Goal: Task Accomplishment & Management: Use online tool/utility

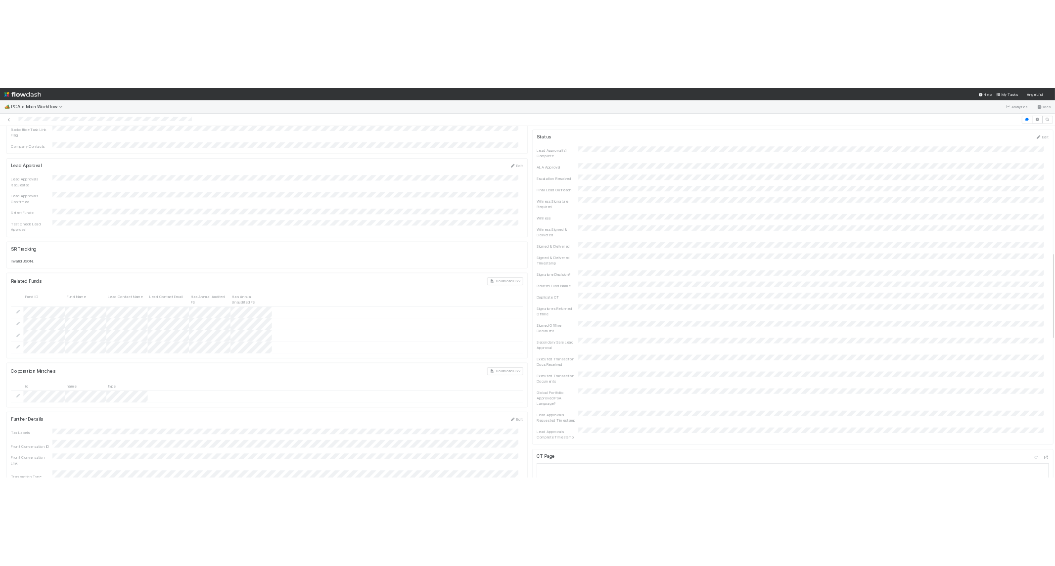
scroll to position [1428, 0]
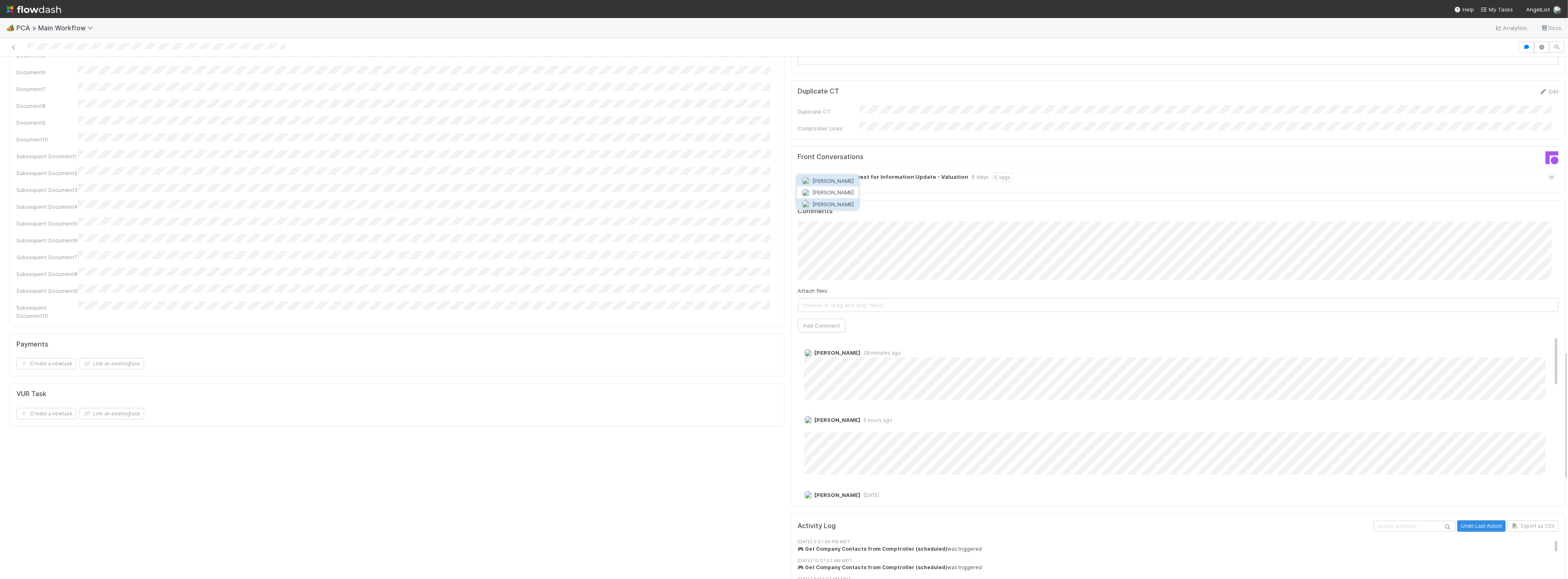
click at [833, 203] on span "Zachary Conley" at bounding box center [833, 204] width 41 height 7
click at [826, 319] on button "Add Comment" at bounding box center [821, 325] width 47 height 14
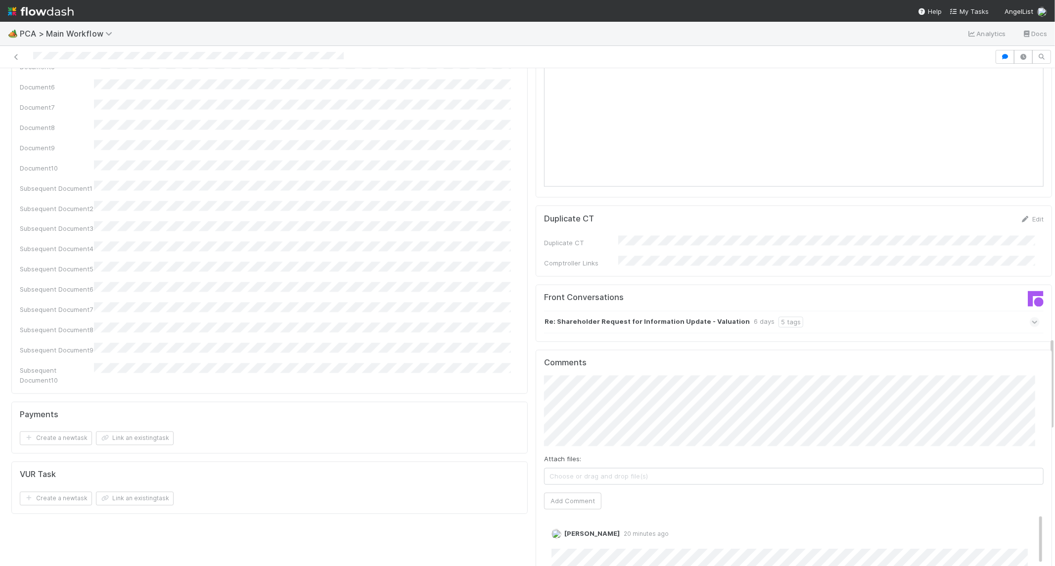
drag, startPoint x: 169, startPoint y: 17, endPoint x: 155, endPoint y: 0, distance: 21.5
click at [169, 17] on nav "Help My Tasks AngelList" at bounding box center [527, 11] width 1055 height 22
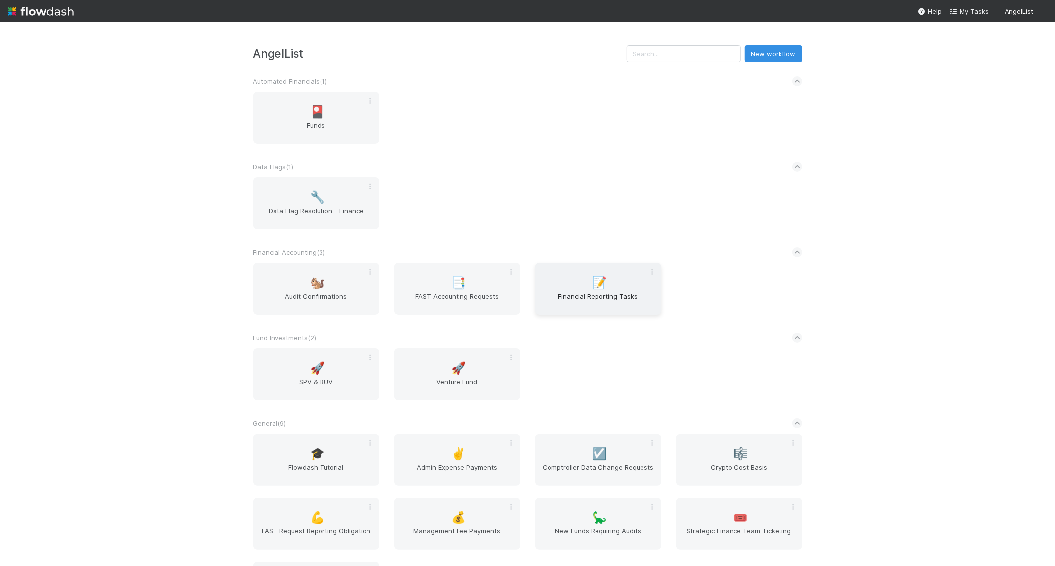
click at [569, 297] on span "Financial Reporting Tasks" at bounding box center [598, 301] width 118 height 20
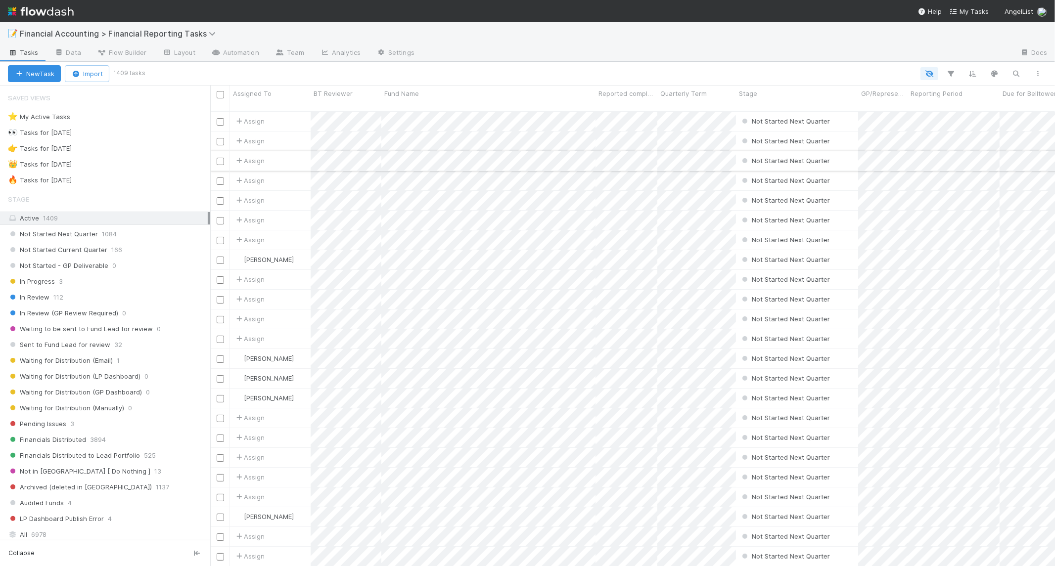
scroll to position [455, 836]
click at [294, 53] on link "Team" at bounding box center [289, 53] width 45 height 16
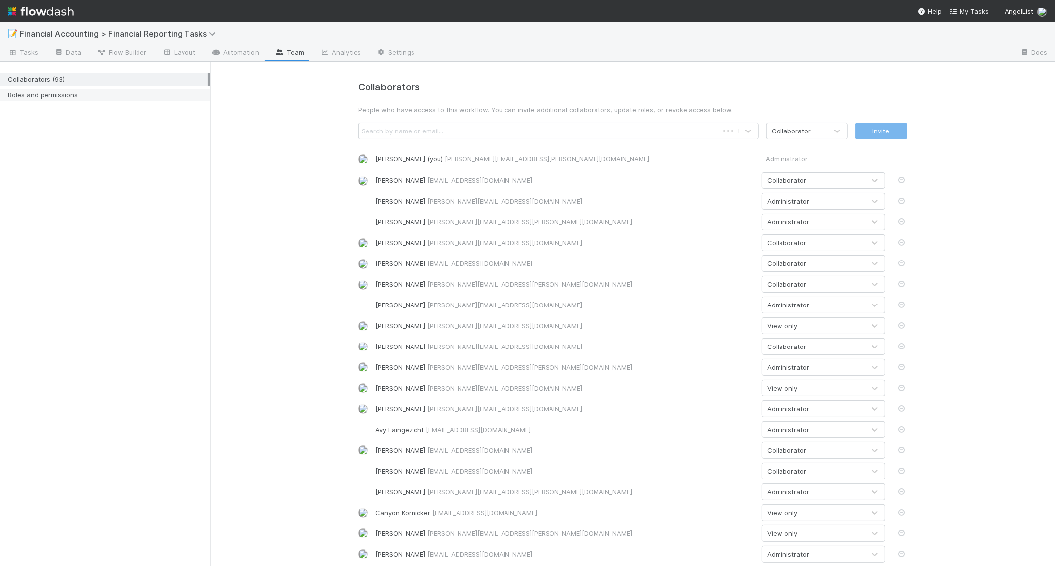
click at [27, 90] on div "Roles and permissions" at bounding box center [108, 95] width 200 height 12
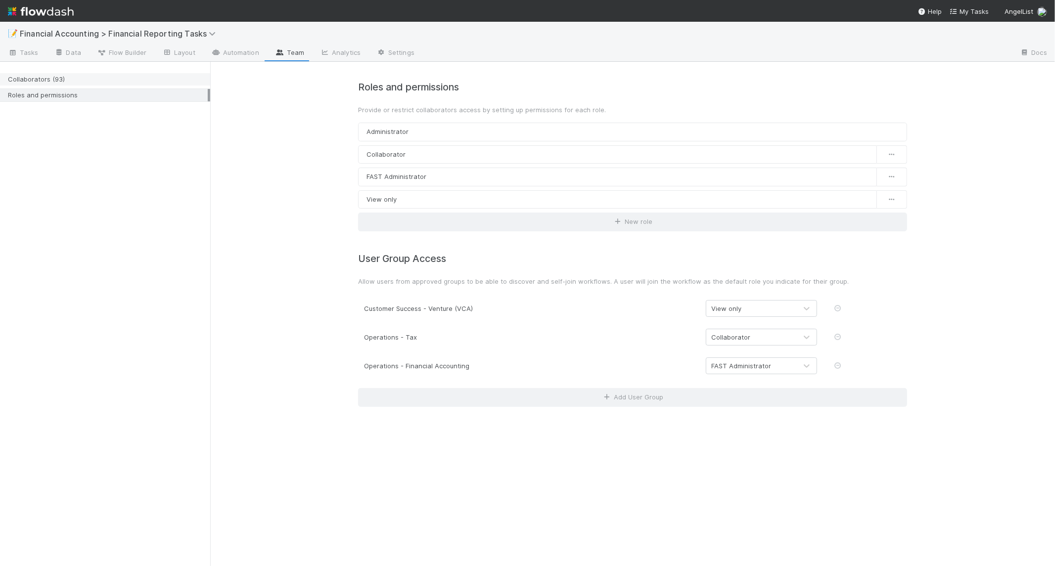
click at [106, 77] on div "Collaborators (93)" at bounding box center [108, 79] width 200 height 12
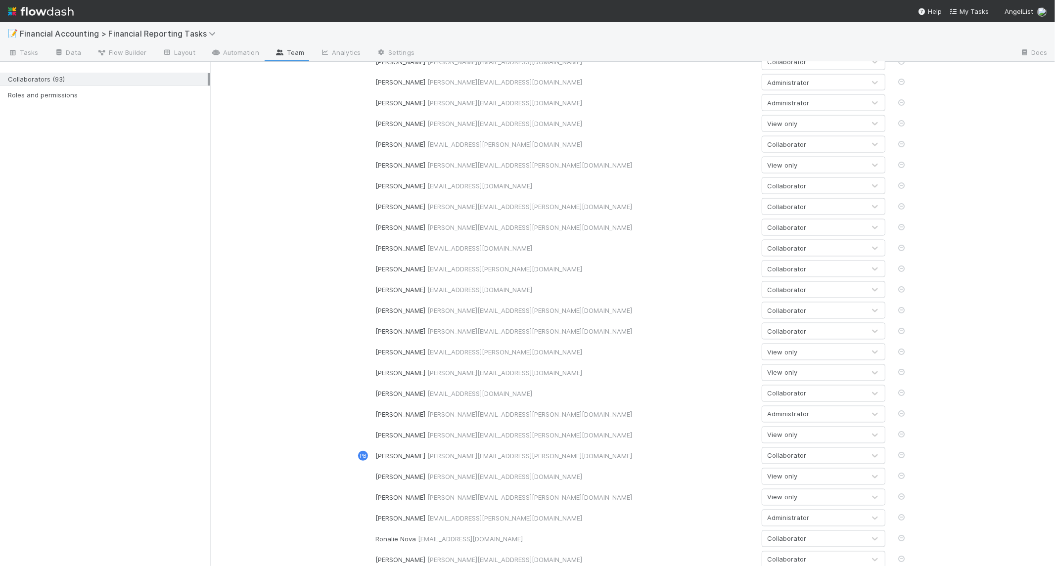
scroll to position [1249, 0]
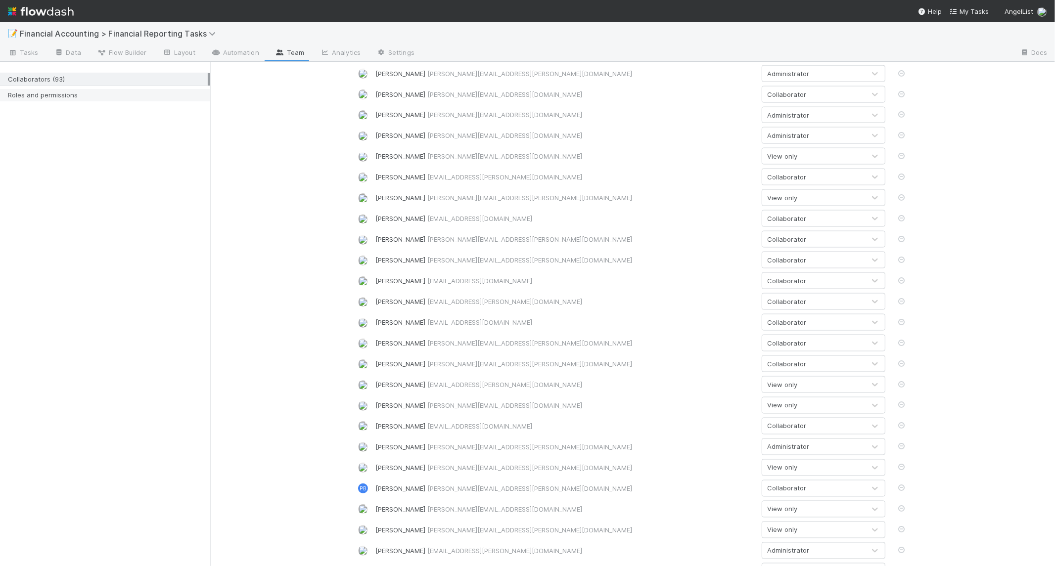
click at [76, 94] on div "Roles and permissions" at bounding box center [108, 95] width 200 height 12
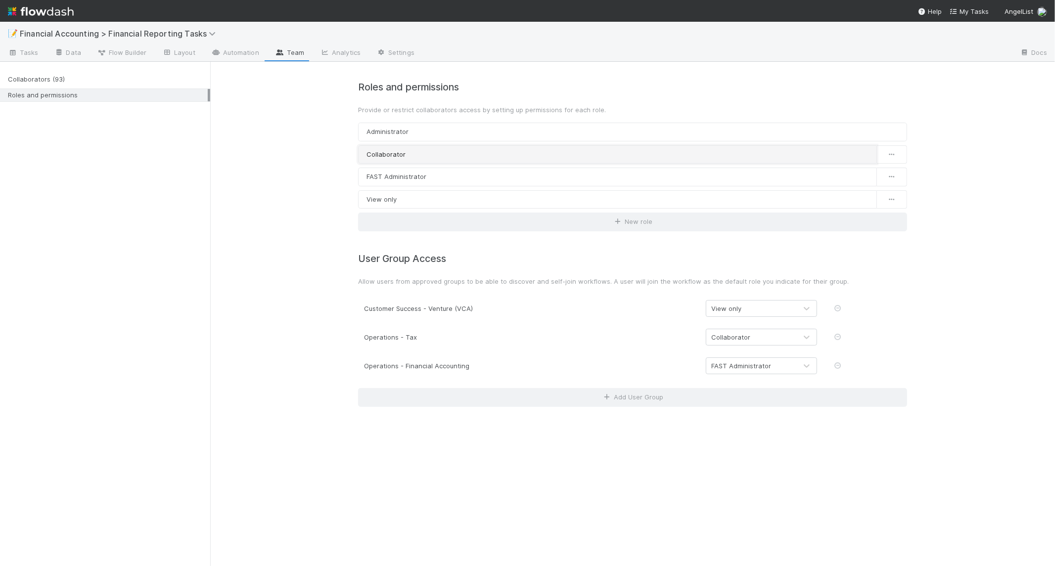
click at [396, 156] on link "Collaborator" at bounding box center [617, 154] width 519 height 19
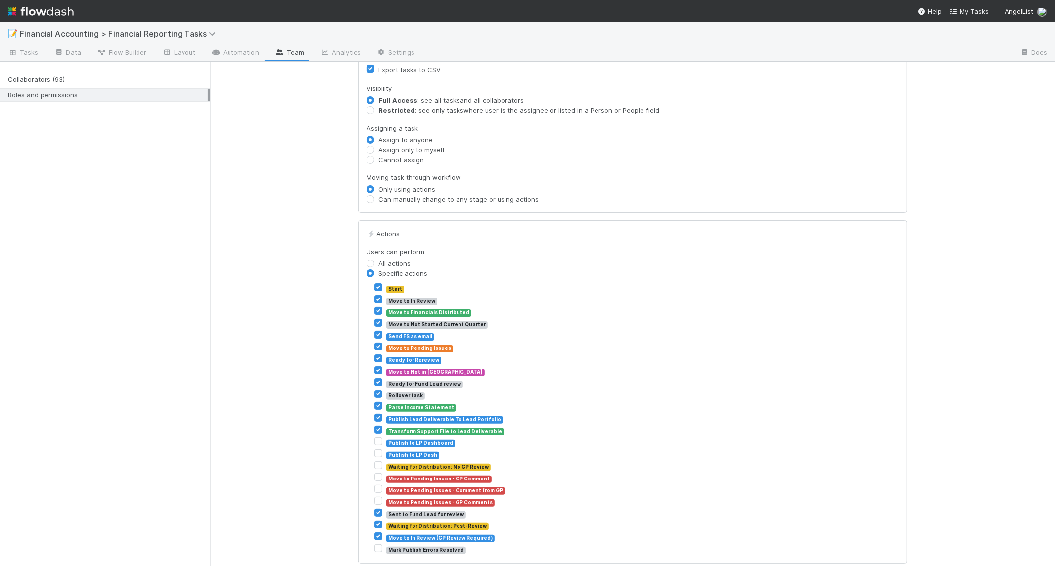
scroll to position [317, 0]
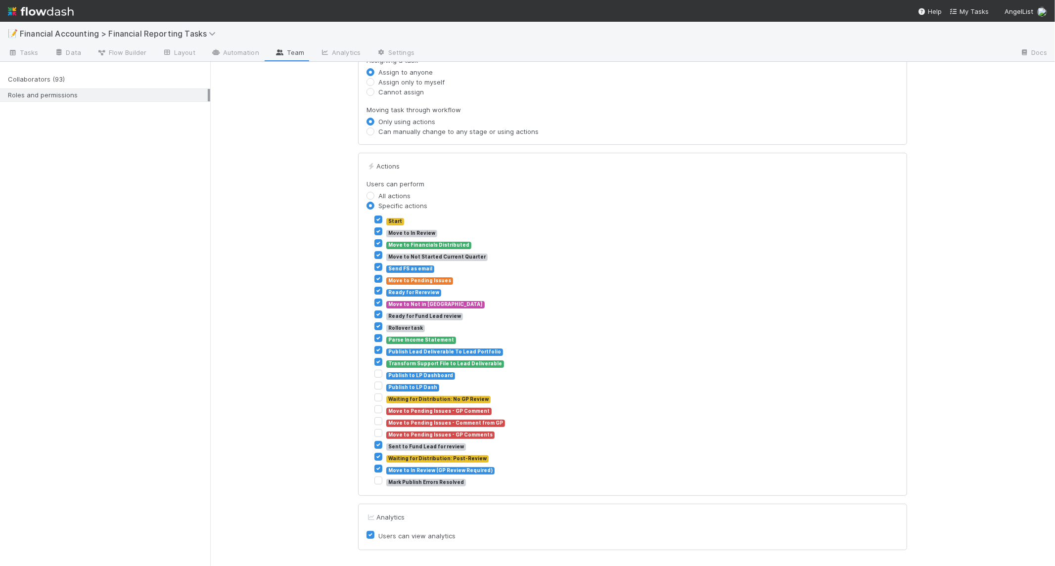
click at [128, 176] on div "Collaborators (93) Roles and permissions" at bounding box center [105, 314] width 210 height 504
click at [36, 81] on div "Collaborators (93)" at bounding box center [108, 79] width 200 height 12
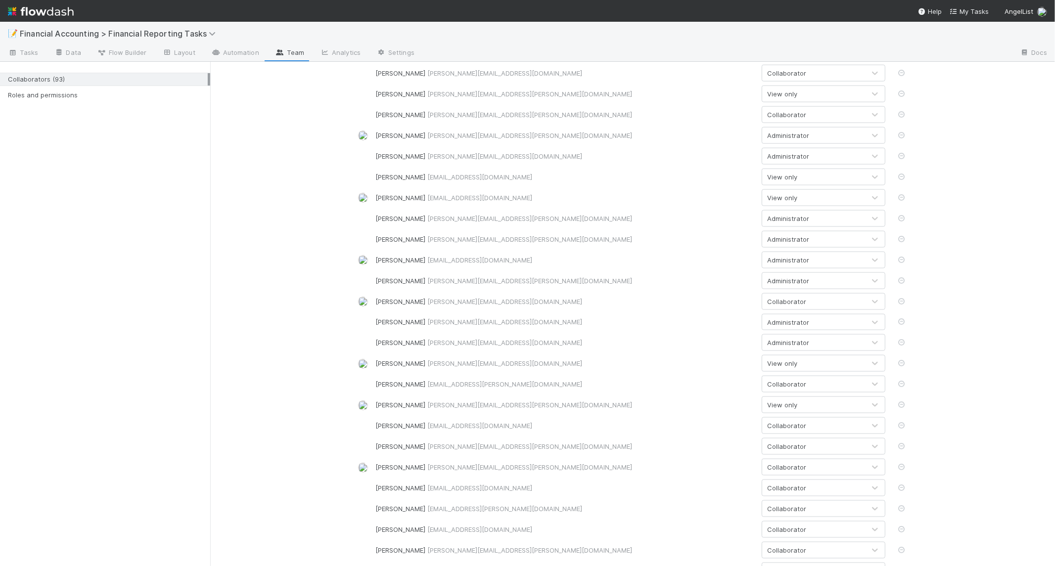
scroll to position [1099, 0]
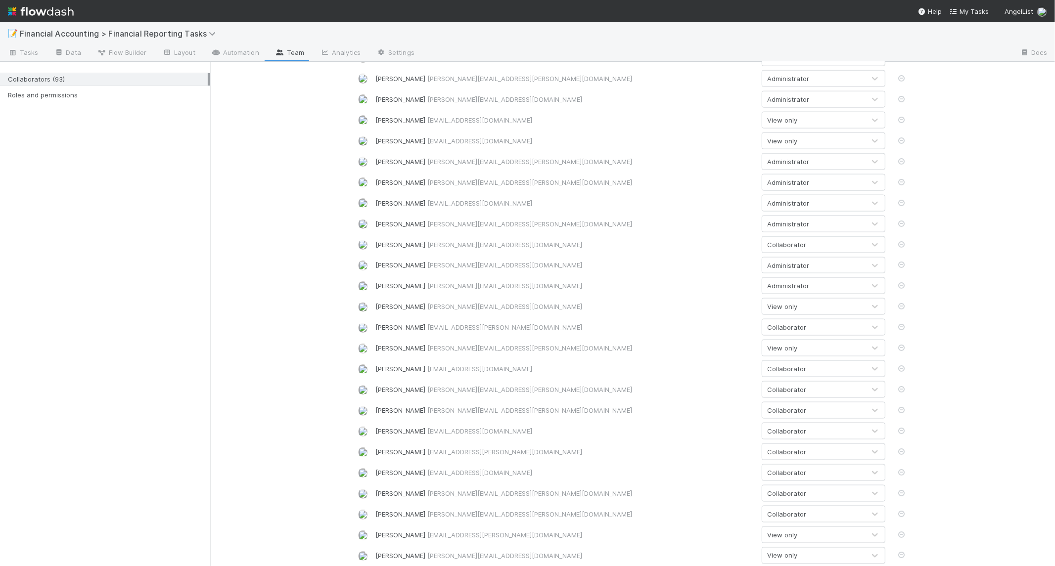
drag, startPoint x: 402, startPoint y: 368, endPoint x: 735, endPoint y: 358, distance: 332.9
click at [34, 53] on span "Tasks" at bounding box center [23, 52] width 31 height 10
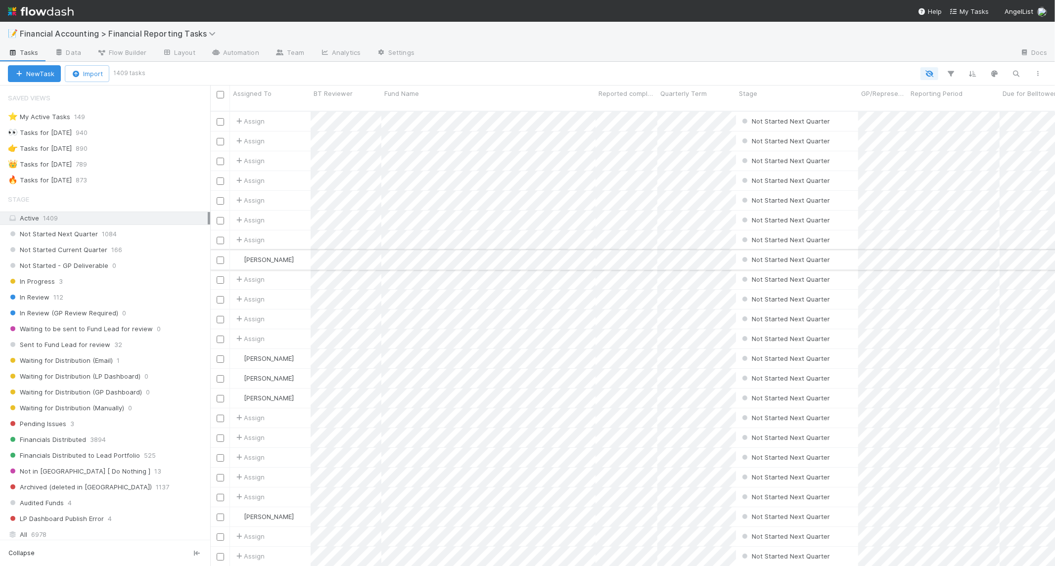
scroll to position [455, 836]
click at [105, 358] on span "Waiting for Distribution (Email)" at bounding box center [60, 360] width 105 height 12
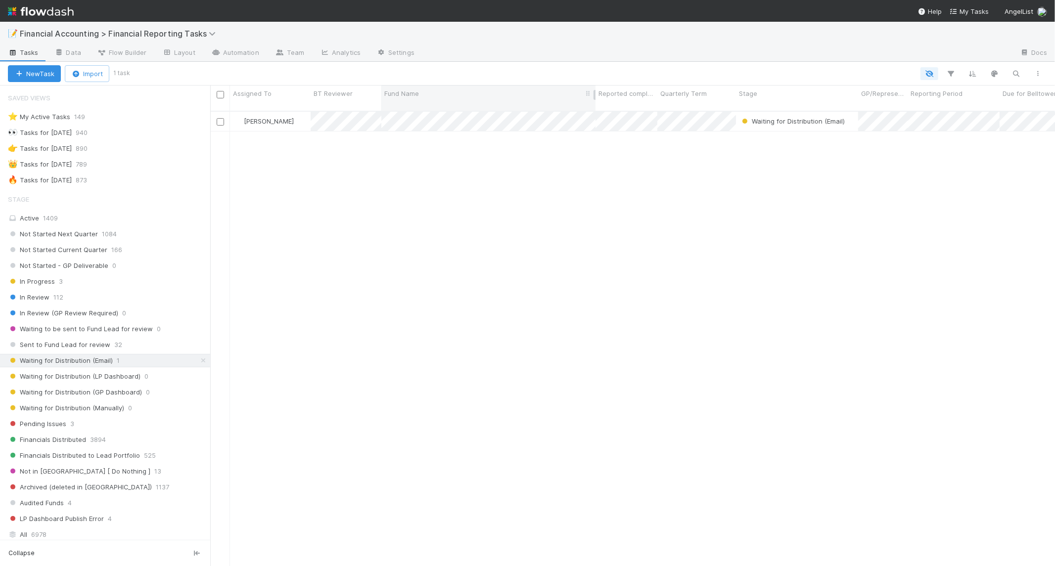
scroll to position [455, 836]
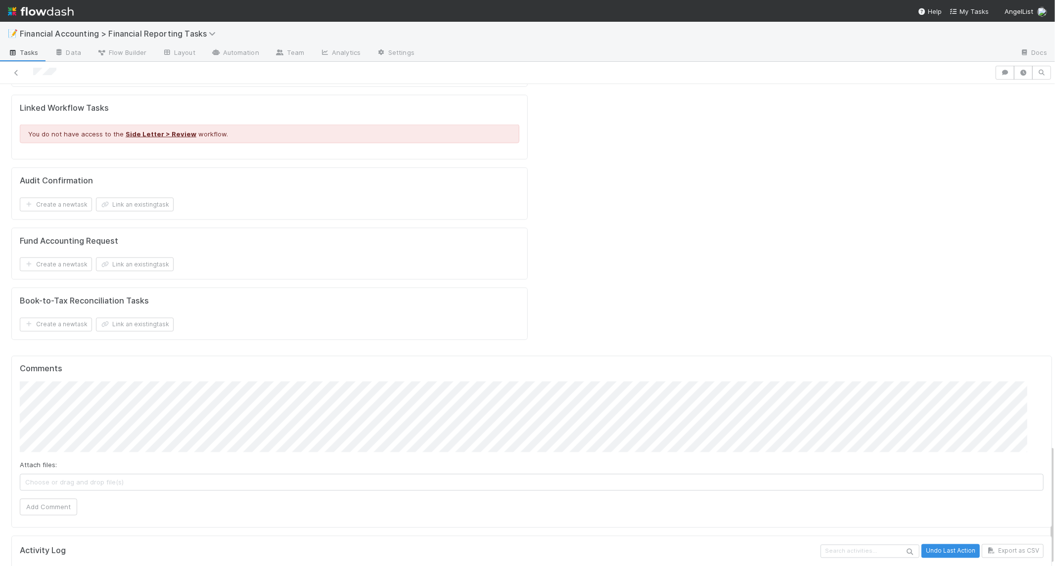
scroll to position [1450, 0]
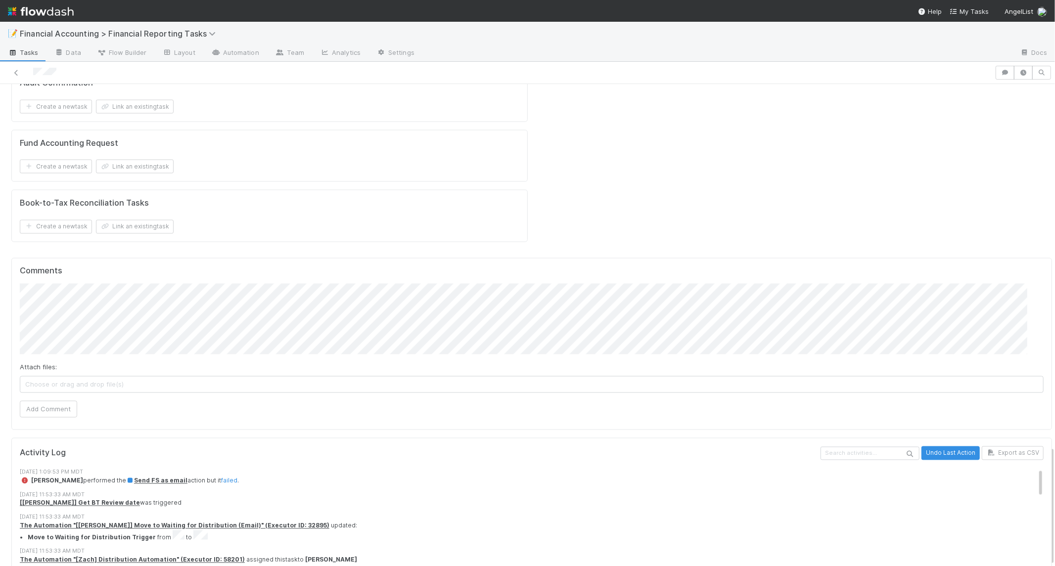
click at [216, 477] on span "Zach Byers performed the Send FS as email action but it failed ." at bounding box center [129, 480] width 219 height 7
click at [221, 477] on link "failed" at bounding box center [229, 480] width 16 height 7
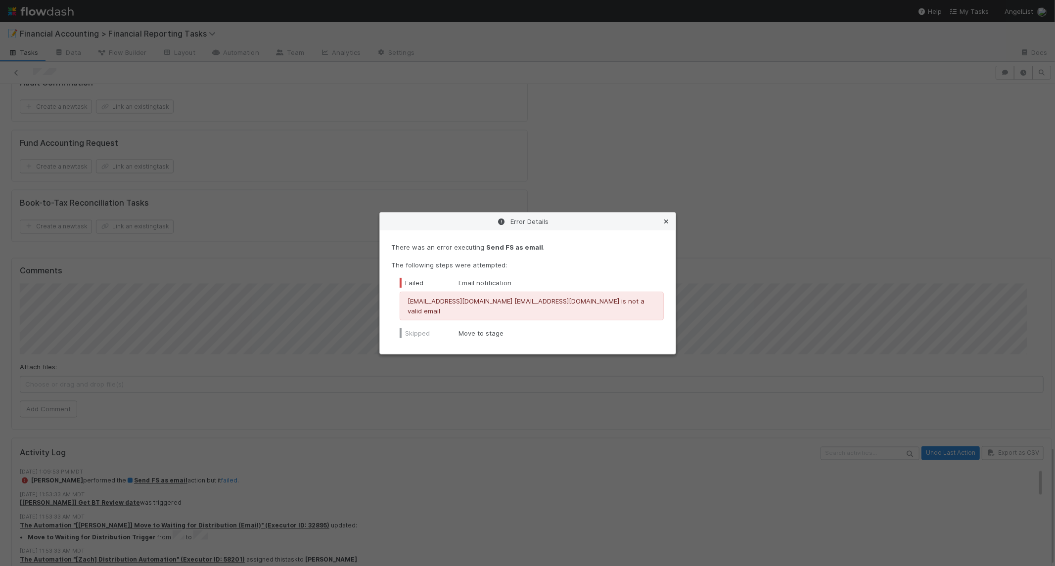
click at [664, 225] on icon at bounding box center [666, 222] width 10 height 6
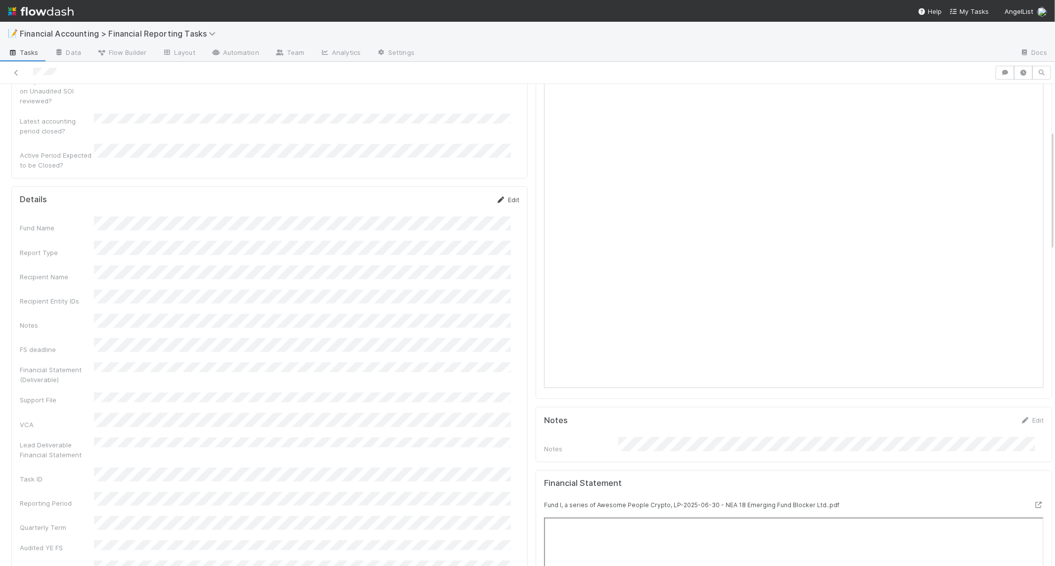
click at [505, 196] on link "Edit" at bounding box center [507, 200] width 23 height 8
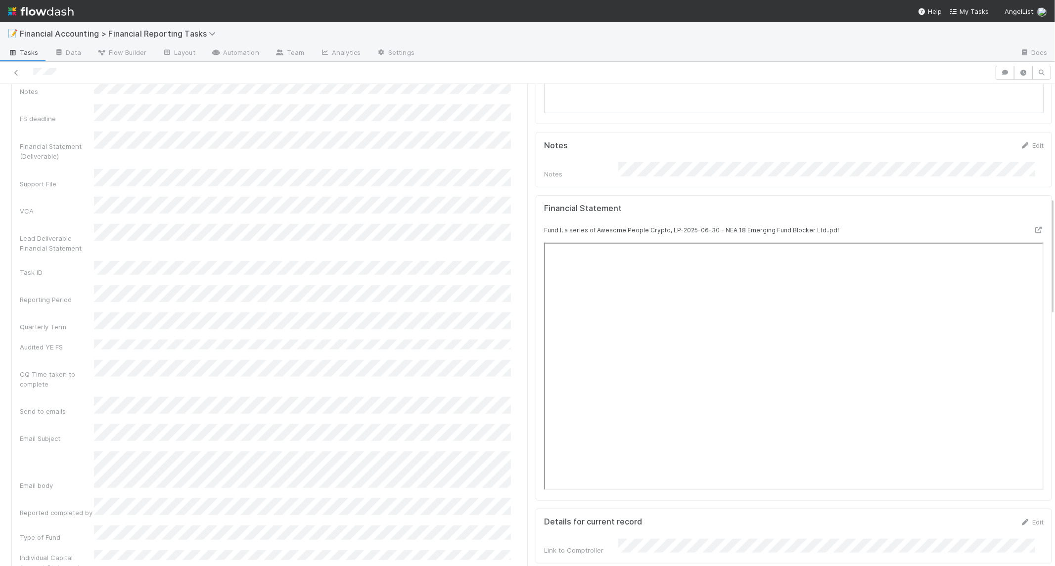
scroll to position [0, 3]
click at [510, 329] on div "Details Save Cancel Fund Name Report Type Recipient Name Recipient Entity IDs N…" at bounding box center [266, 425] width 516 height 1026
click at [530, 333] on div "Admin Edit CQ Time taken to complete PQ Time taken to complete Manual changes n…" at bounding box center [528, 470] width 1048 height 1636
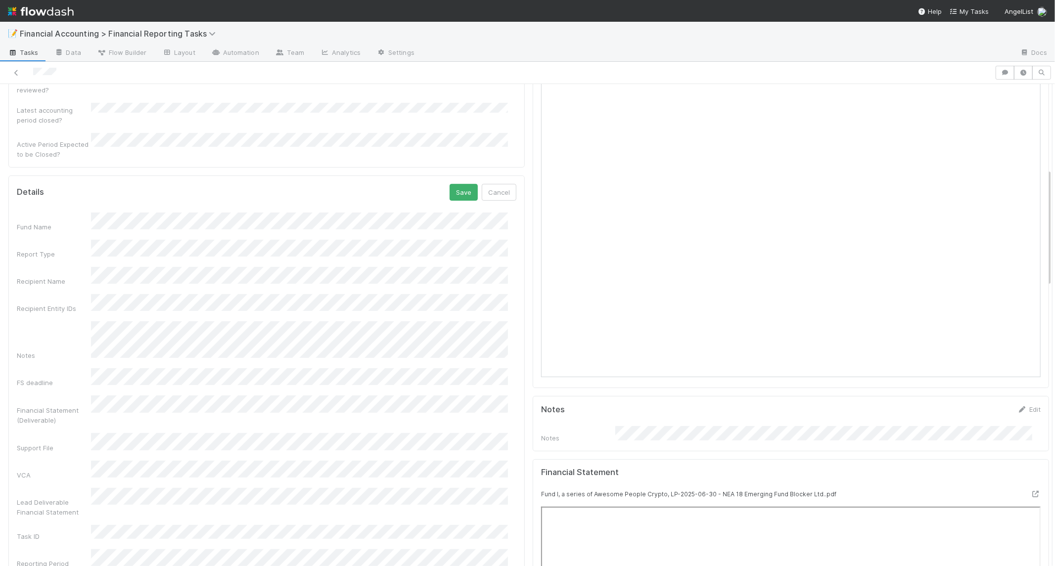
scroll to position [186, 0]
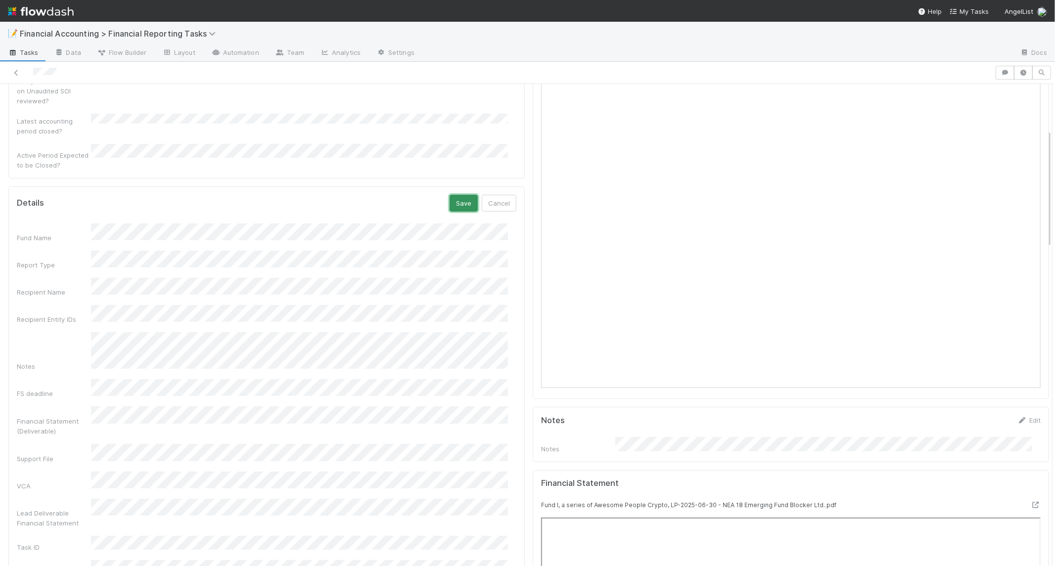
click at [450, 195] on button "Save" at bounding box center [463, 203] width 28 height 17
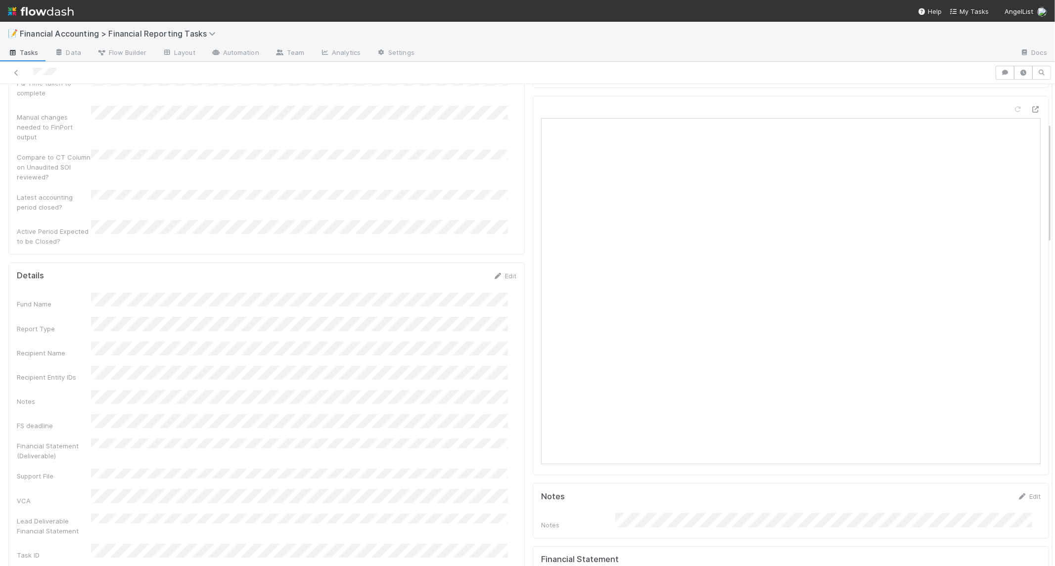
scroll to position [0, 0]
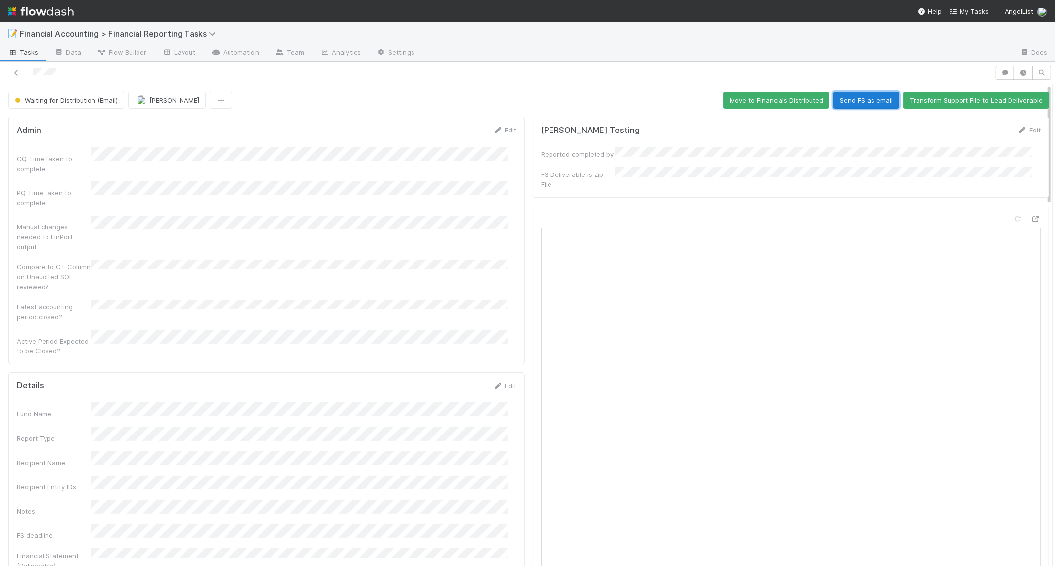
click at [841, 98] on button "Send FS as email" at bounding box center [866, 100] width 66 height 17
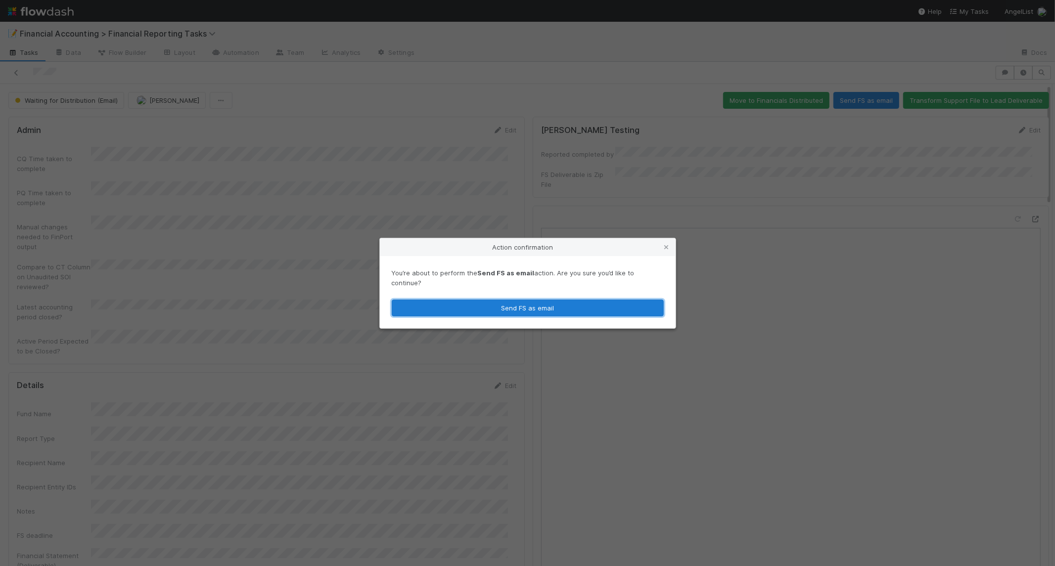
click at [521, 300] on button "Send FS as email" at bounding box center [528, 308] width 272 height 17
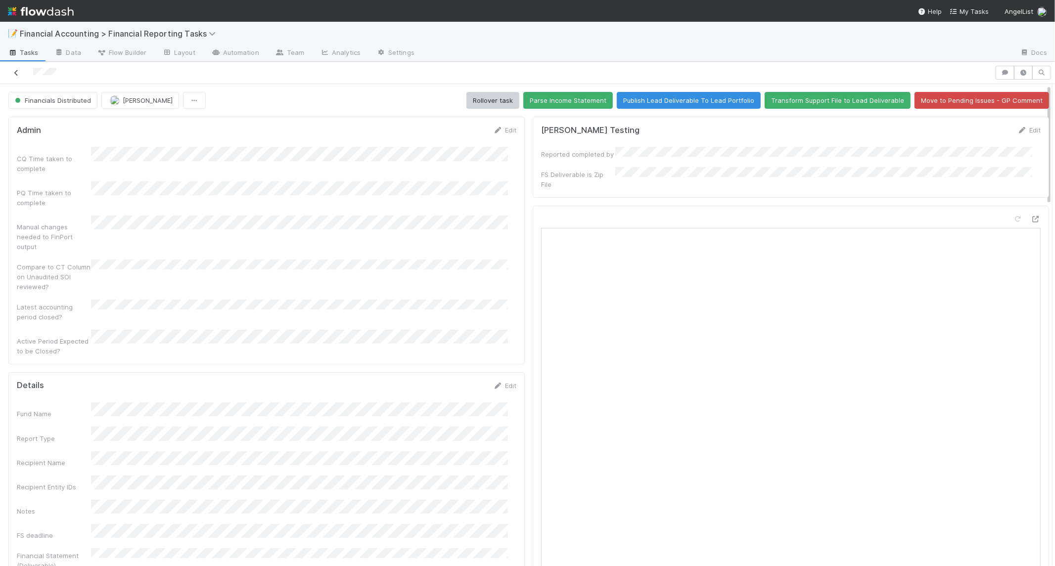
click at [13, 71] on icon at bounding box center [16, 73] width 10 height 6
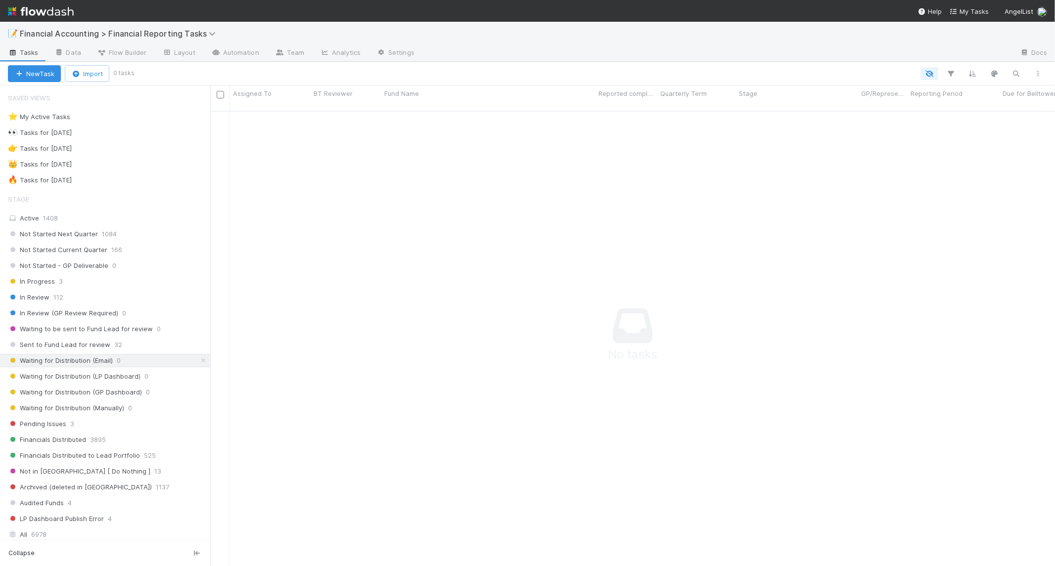
scroll to position [446, 828]
click at [73, 345] on span "Sent to Fund Lead for review" at bounding box center [59, 345] width 102 height 12
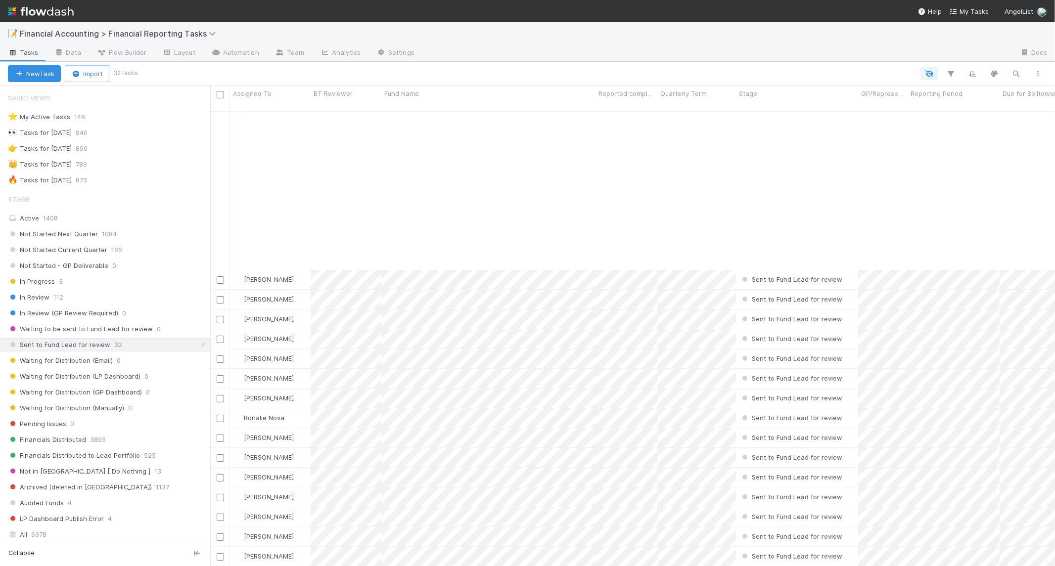
scroll to position [178, 0]
